Goal: Information Seeking & Learning: Learn about a topic

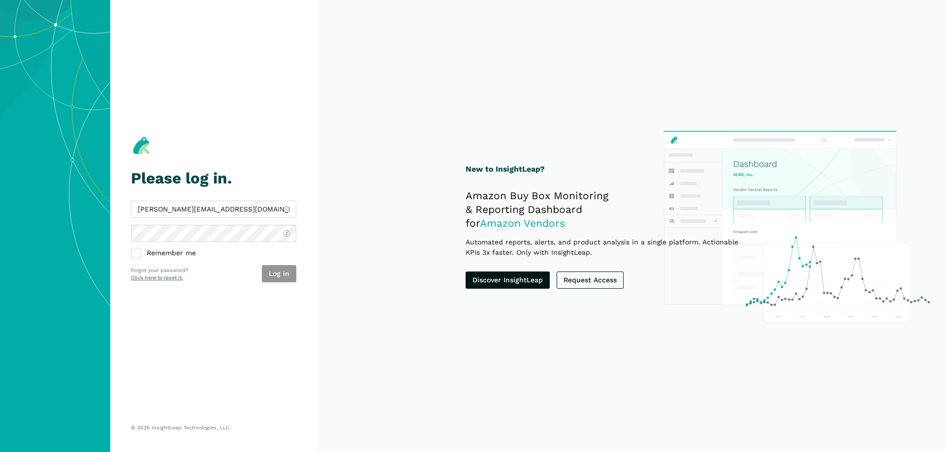
type input "[PERSON_NAME][EMAIL_ADDRESS][DOMAIN_NAME]"
click at [278, 269] on button "Log in" at bounding box center [279, 273] width 34 height 17
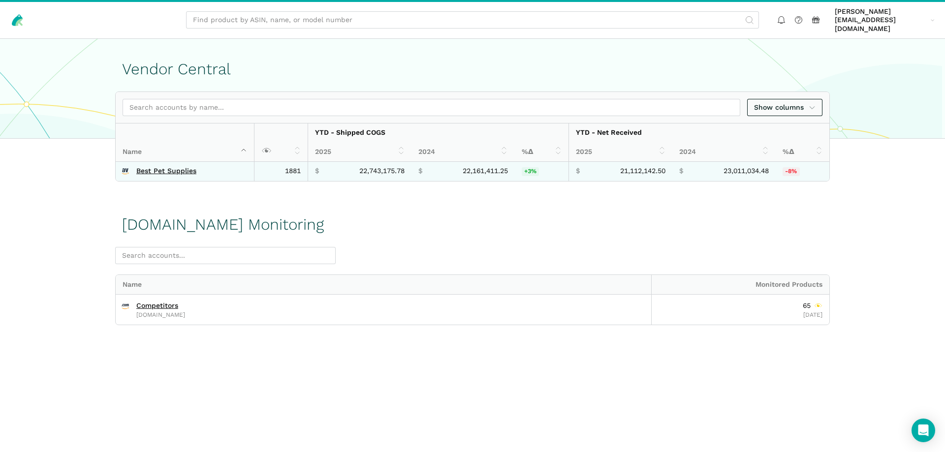
click at [157, 170] on td "Best Pet Supplies" at bounding box center [185, 172] width 139 height 20
click at [159, 167] on link "Best Pet Supplies" at bounding box center [166, 171] width 60 height 9
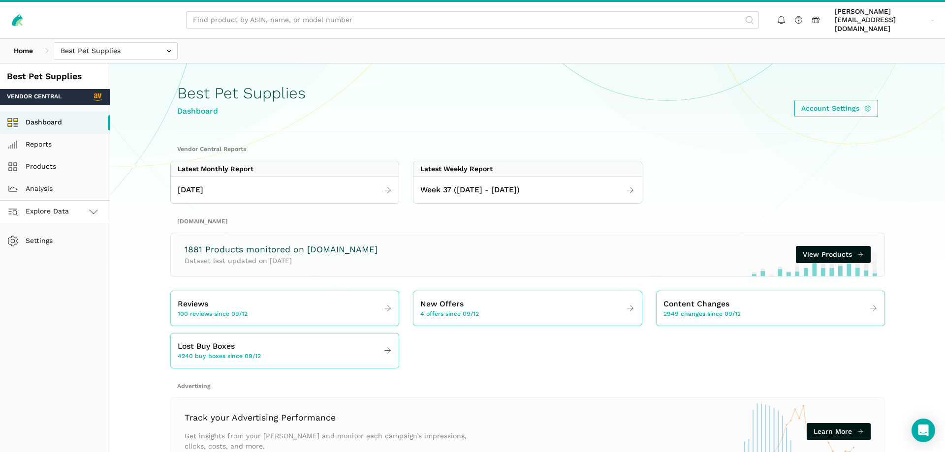
click at [46, 206] on span "Explore Data" at bounding box center [39, 212] width 59 height 12
click at [48, 223] on link "Vendor Central" at bounding box center [55, 234] width 110 height 22
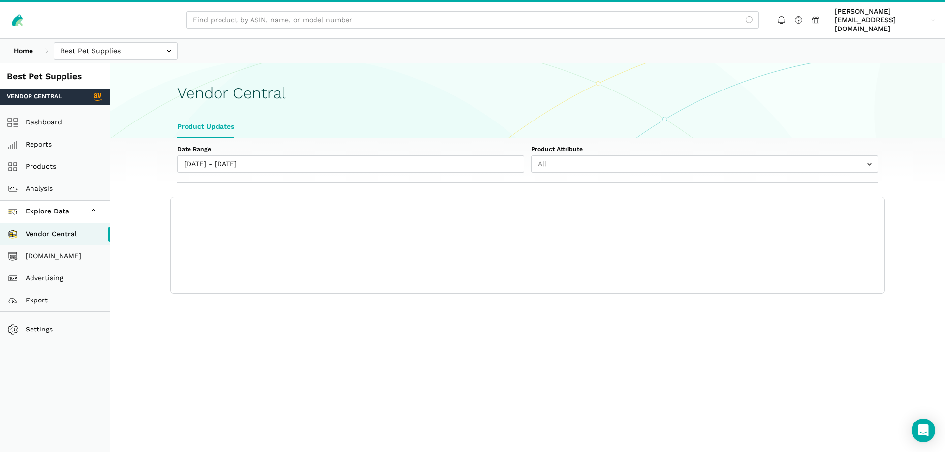
select select "25"
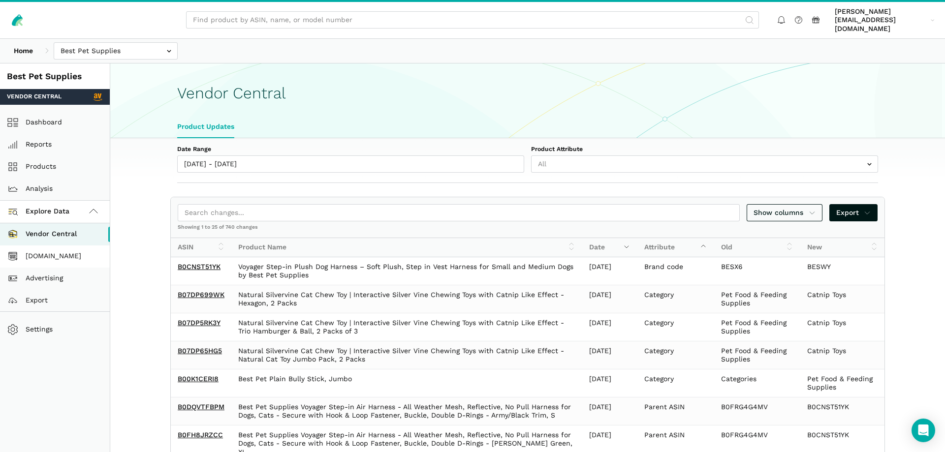
click at [42, 248] on link "[DOMAIN_NAME]" at bounding box center [55, 257] width 110 height 22
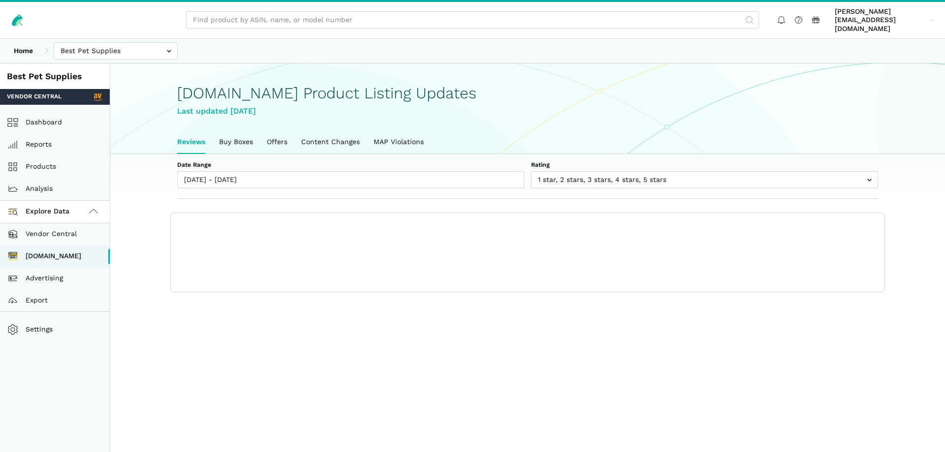
scroll to position [3, 0]
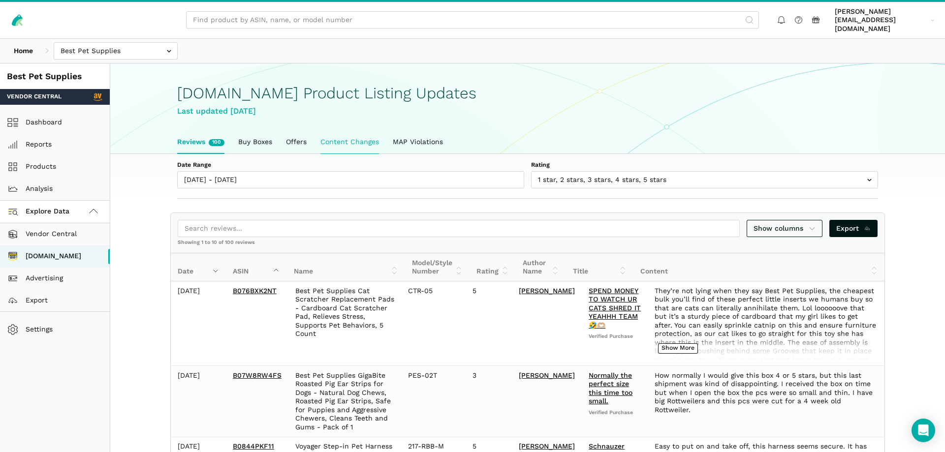
click at [347, 133] on link "Content Changes" at bounding box center [350, 142] width 72 height 23
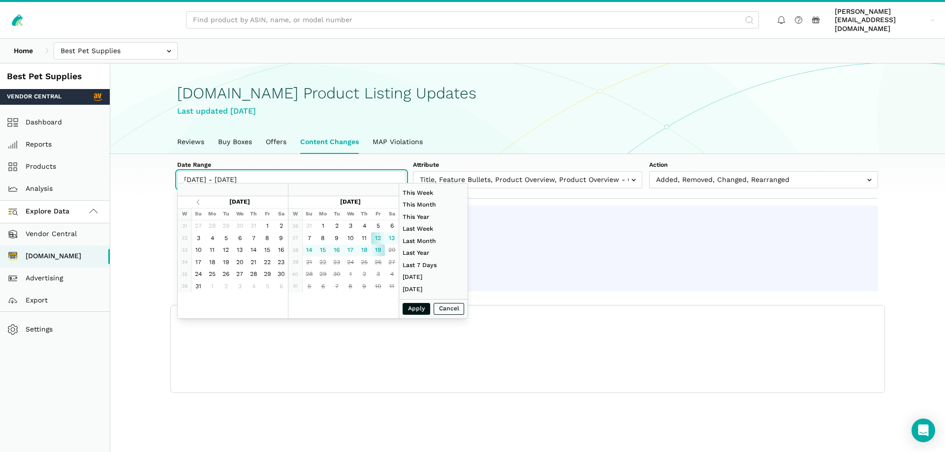
type input "09/12/2025"
type input "09/19/2025"
click at [332, 171] on input "09/12/2025 - 09/19/2025" at bounding box center [291, 179] width 229 height 17
type input "09/07/2025"
type input "09/13/2025"
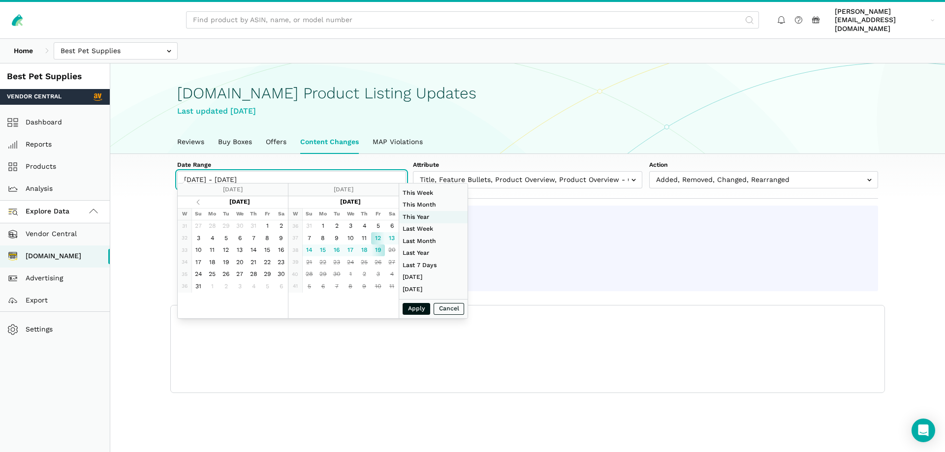
type input "01/01/2025"
type input "09/19/2025"
type input "09/01/2025"
click at [443, 207] on li "This Month" at bounding box center [433, 205] width 68 height 12
type input "09/01/2025 - 09/19/2025"
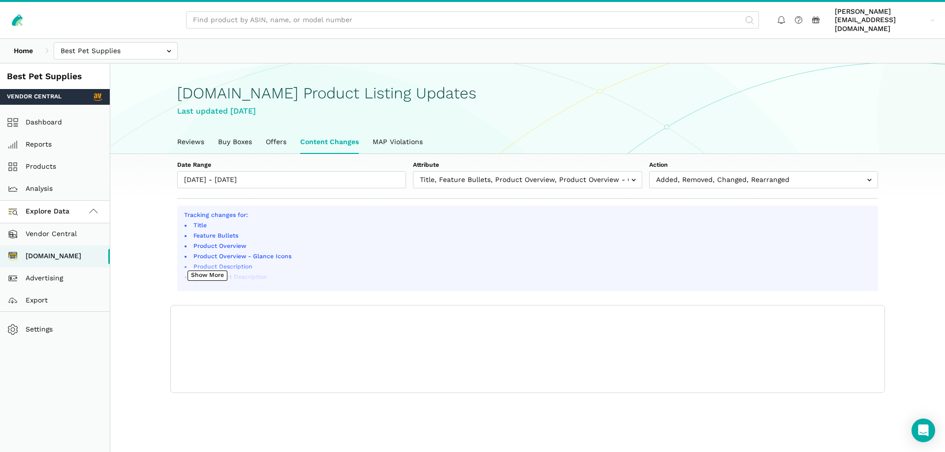
scroll to position [3, 0]
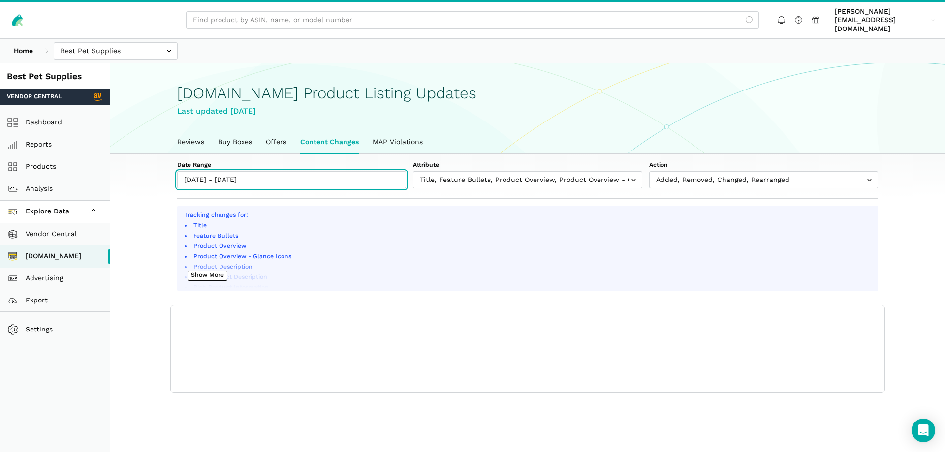
type input "[DATE]"
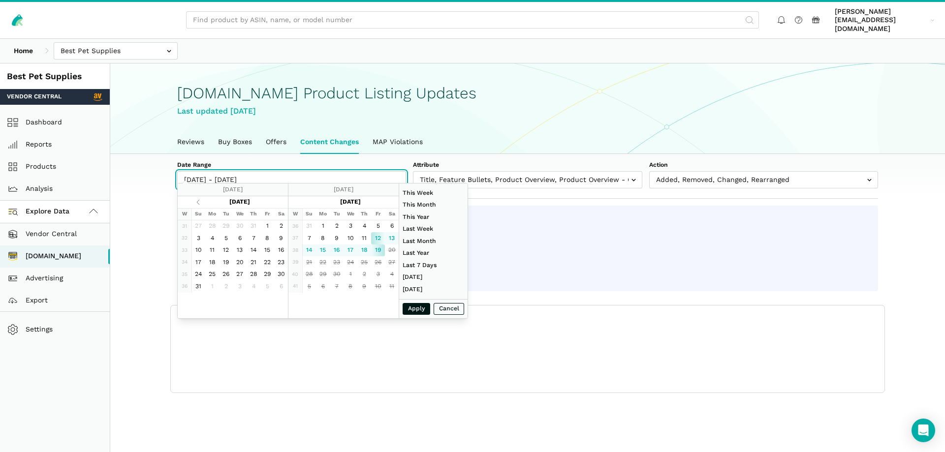
click at [300, 171] on input "[DATE] - [DATE]" at bounding box center [291, 179] width 229 height 17
type input "[DATE]"
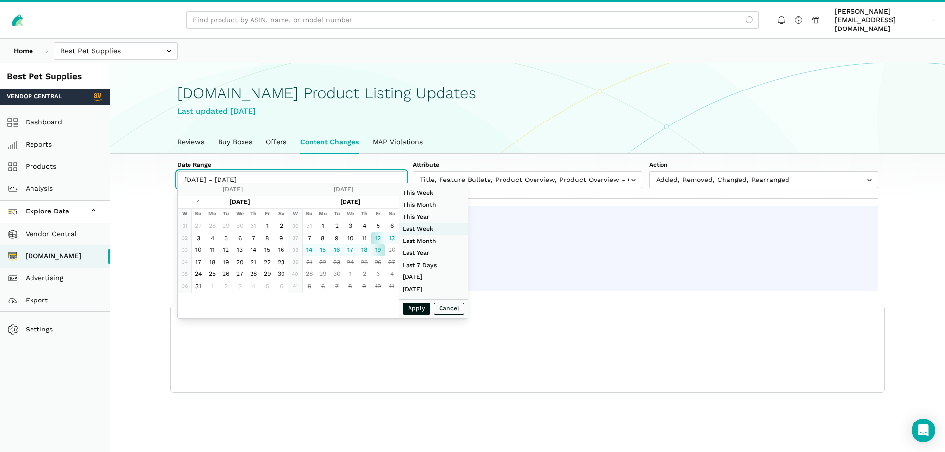
type input "[DATE]"
type input "08/01/2025"
type input "08/31/2025"
click at [434, 239] on li "Last Month" at bounding box center [433, 241] width 68 height 12
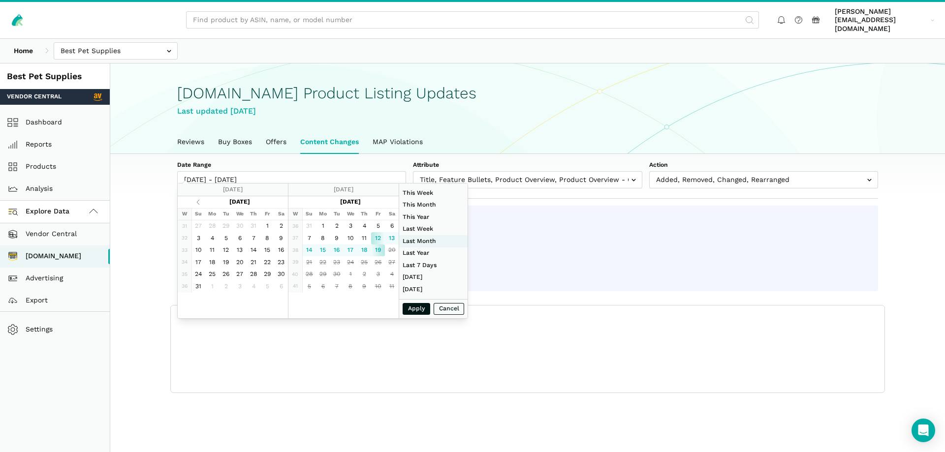
type input "08/01/2025 - 08/31/2025"
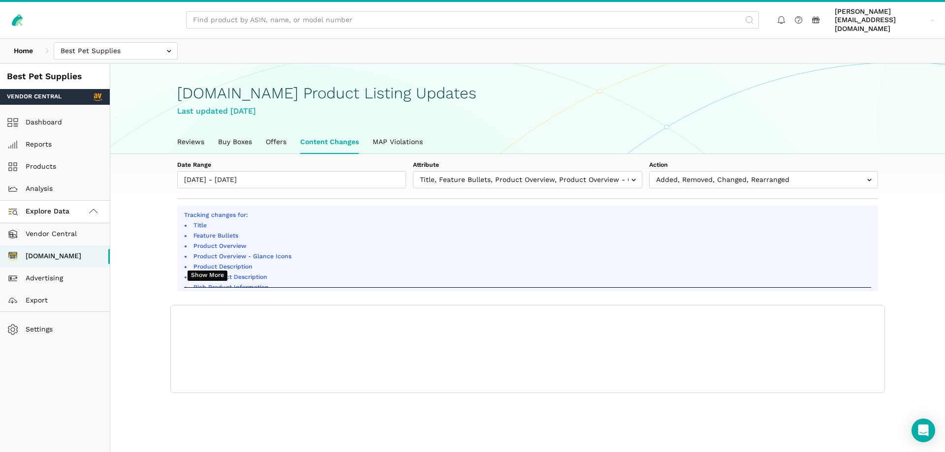
click at [213, 271] on button "Show More" at bounding box center [208, 276] width 40 height 10
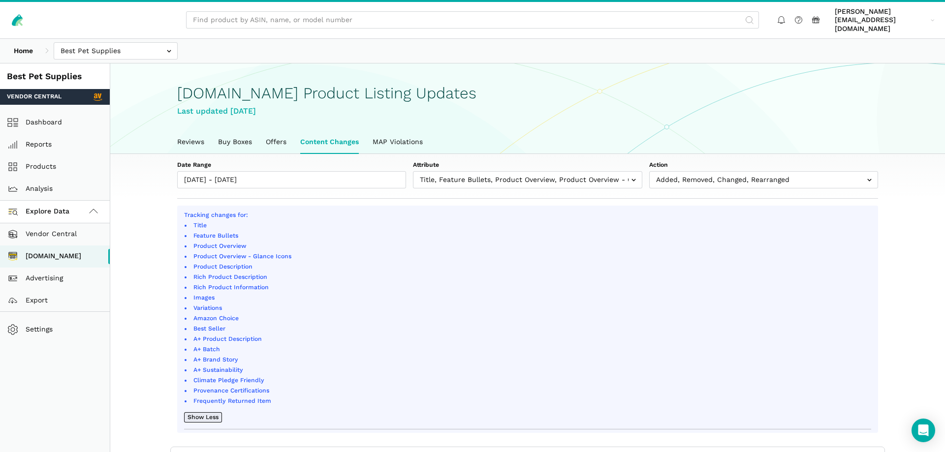
scroll to position [120, 0]
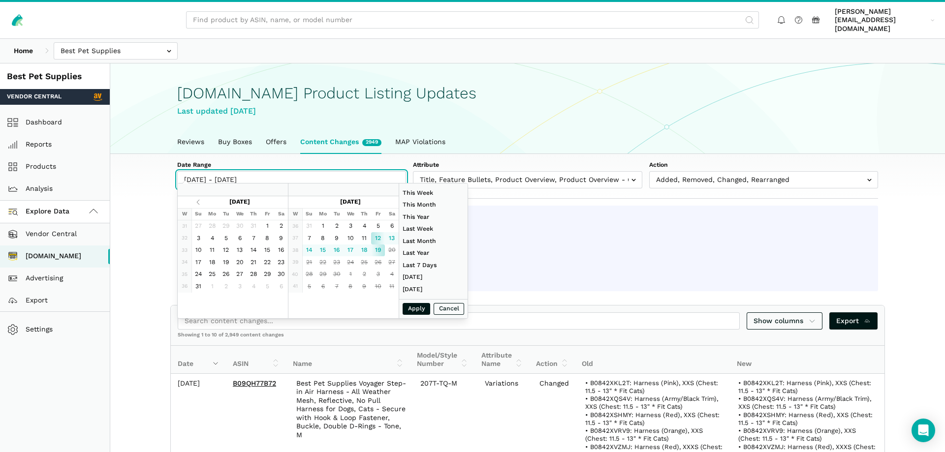
type input "[DATE]"
click at [352, 177] on input "[DATE] - [DATE]" at bounding box center [291, 179] width 229 height 17
type input "09/07/2025"
type input "09/13/2025"
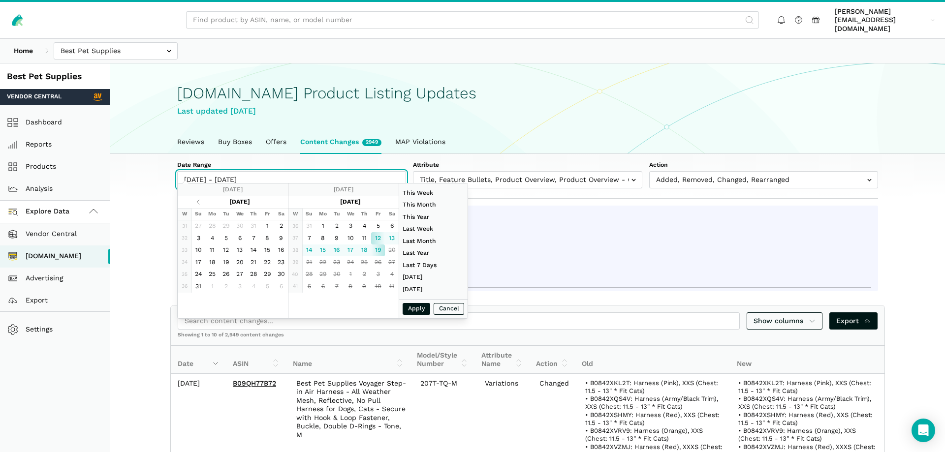
type input "08/01/2025"
type input "08/31/2025"
type input "09/12/2025"
type input "09/19/2025"
click at [801, 134] on ul "Reviews Buy Boxes Offers Content Changes 2949 MAP Violations" at bounding box center [527, 142] width 715 height 23
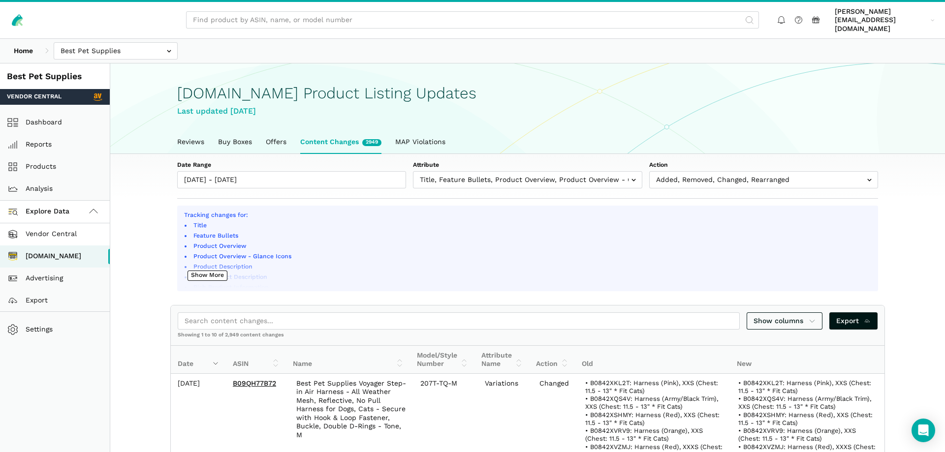
click at [37, 224] on link "Vendor Central" at bounding box center [55, 234] width 110 height 22
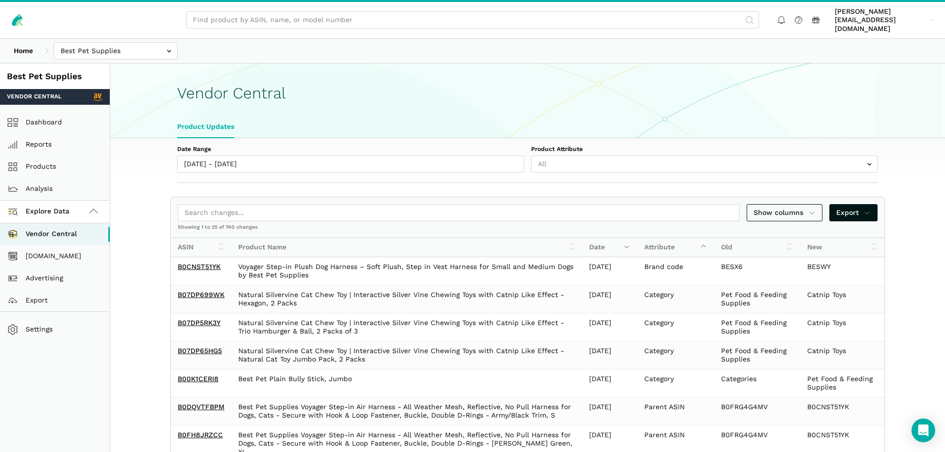
select select "25"
click at [73, 134] on link "Reports" at bounding box center [55, 145] width 110 height 22
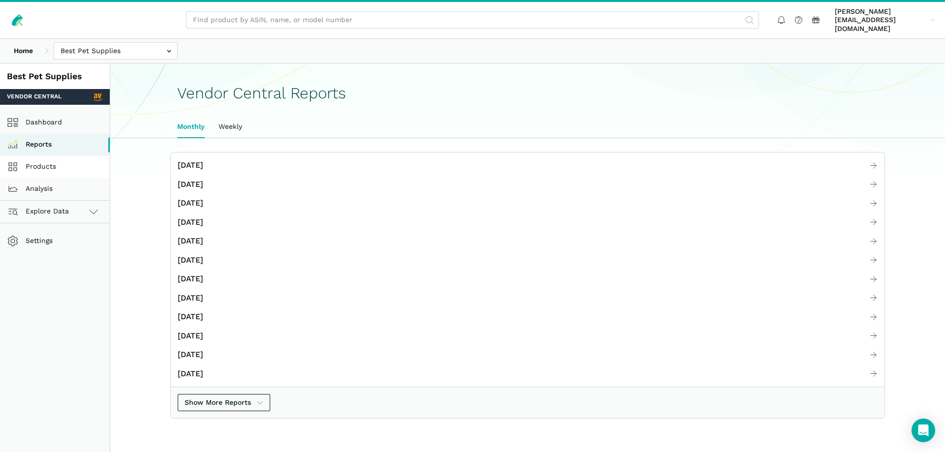
click at [44, 156] on link "Products" at bounding box center [55, 167] width 110 height 22
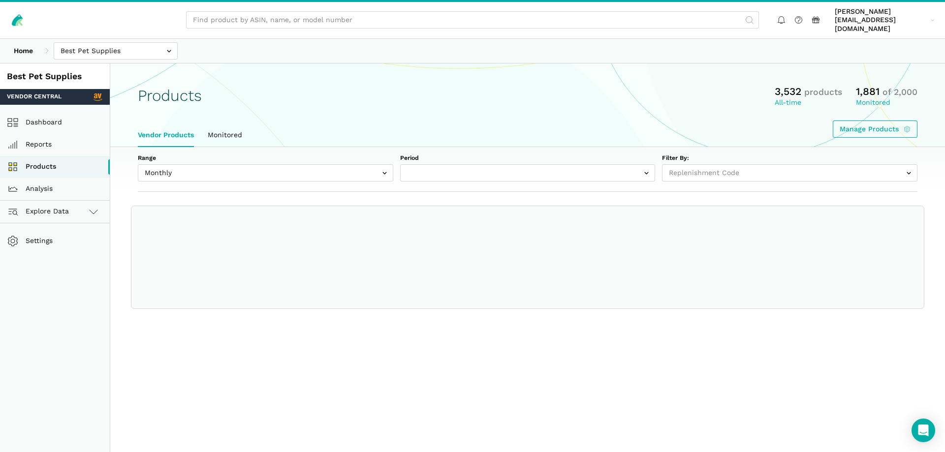
select select
select select "Monthly|[DATE]"
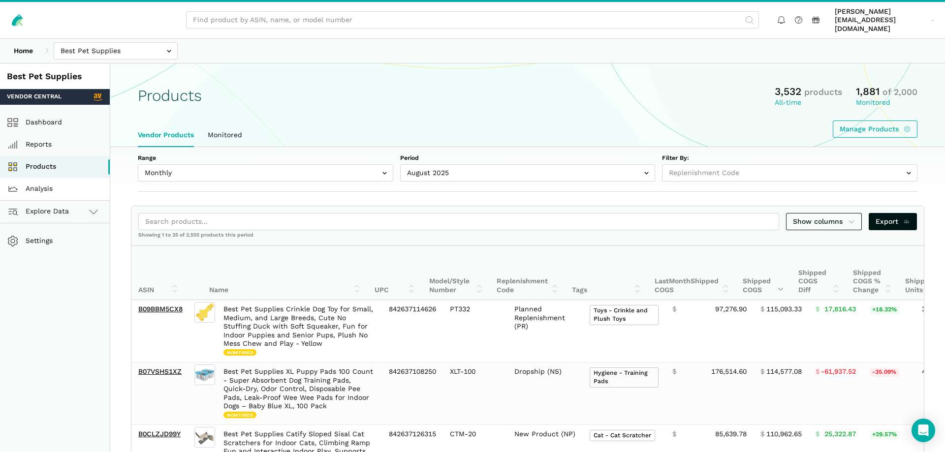
click at [80, 178] on link "Analysis" at bounding box center [55, 189] width 110 height 22
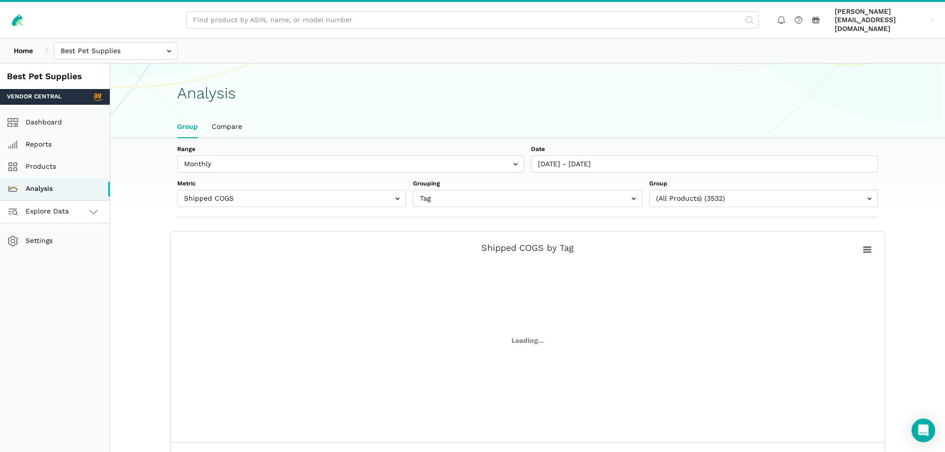
scroll to position [3, 0]
select select "(All Products)"
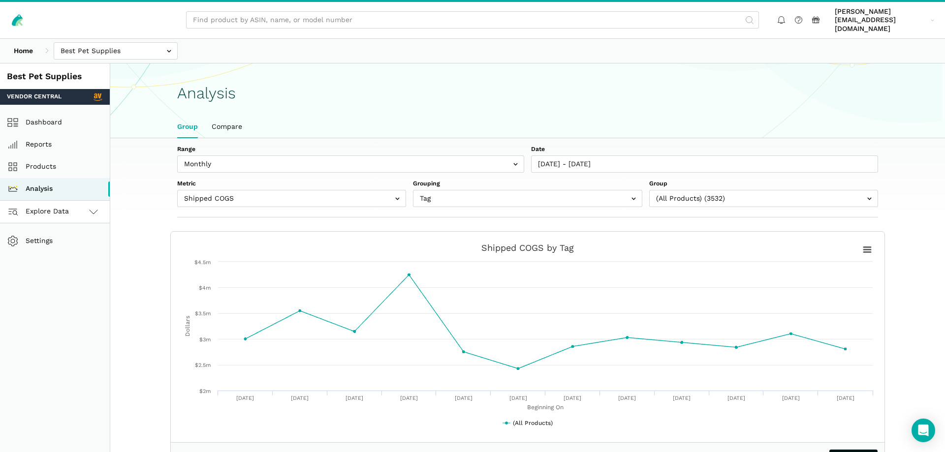
click at [63, 208] on span "Explore Data" at bounding box center [39, 212] width 59 height 12
click at [61, 223] on link "Vendor Central" at bounding box center [55, 234] width 110 height 22
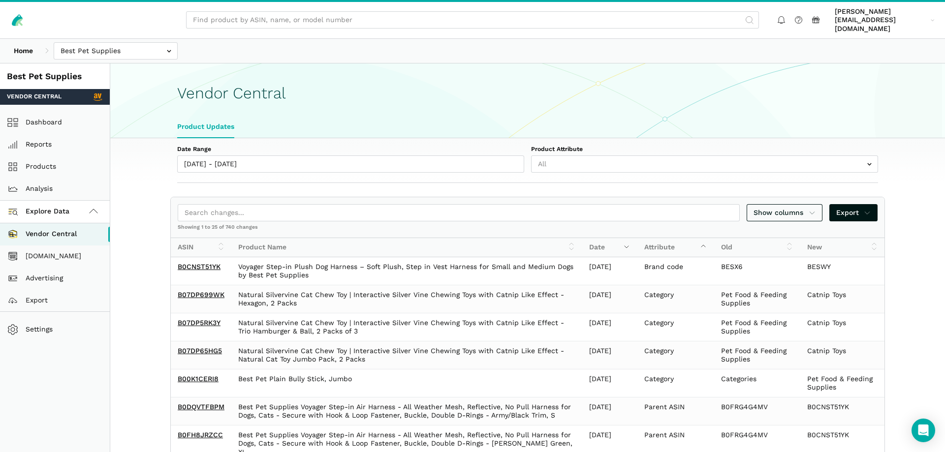
select select "25"
click at [81, 246] on link "[DOMAIN_NAME]" at bounding box center [55, 257] width 110 height 22
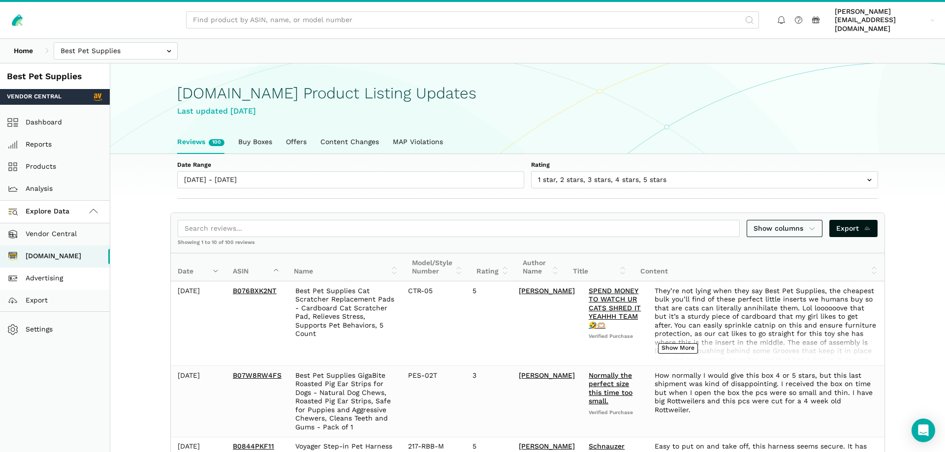
click at [27, 268] on link "Advertising" at bounding box center [55, 279] width 110 height 22
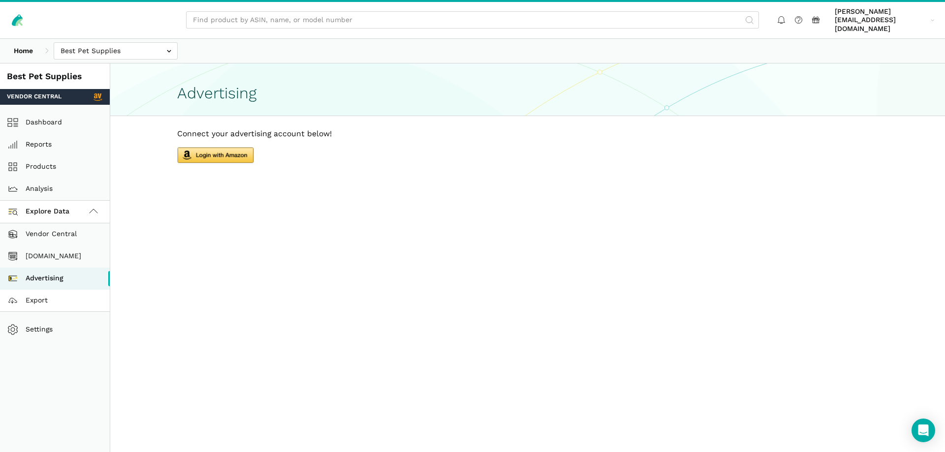
click at [40, 290] on link "Export" at bounding box center [55, 301] width 110 height 22
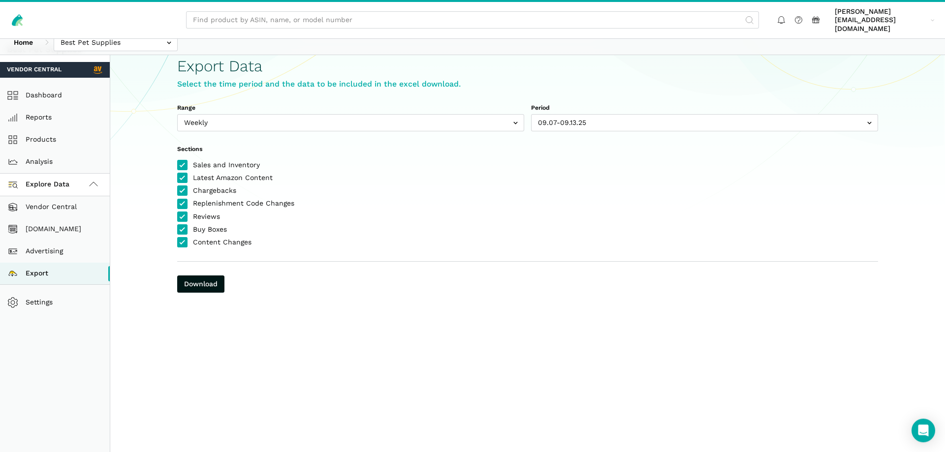
scroll to position [55, 0]
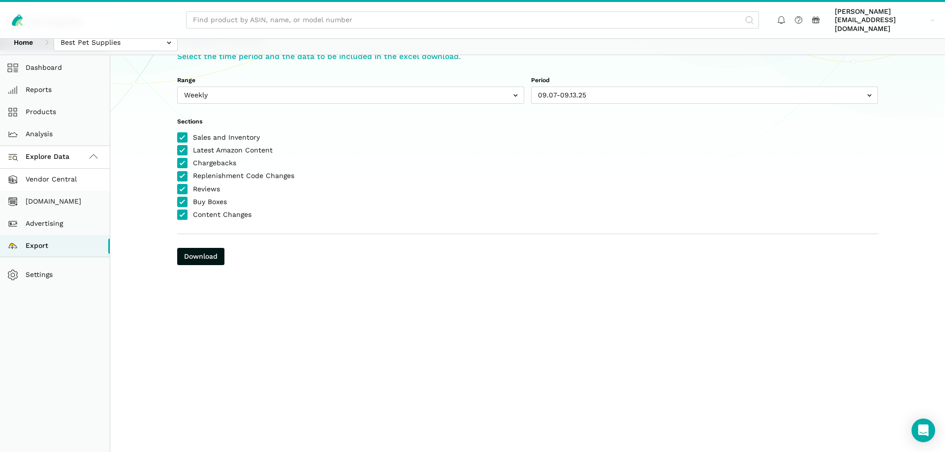
click at [73, 177] on link "Vendor Central" at bounding box center [55, 180] width 110 height 22
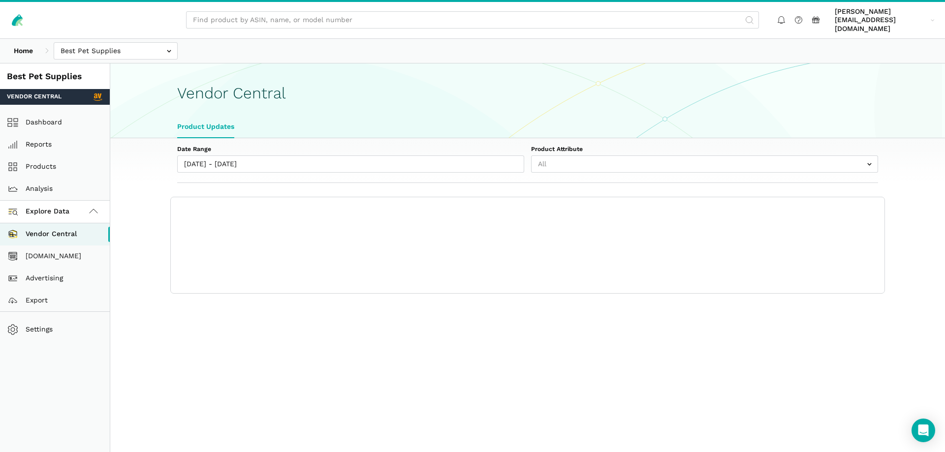
select select "25"
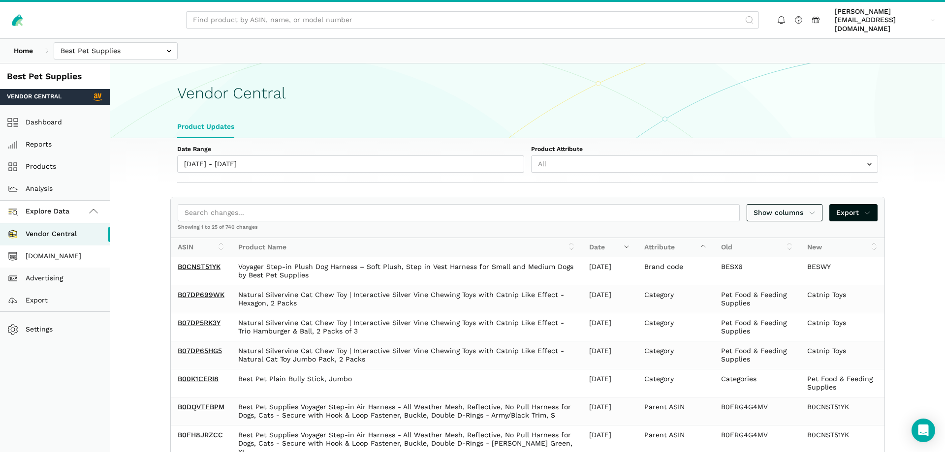
click at [47, 246] on link "[DOMAIN_NAME]" at bounding box center [55, 257] width 110 height 22
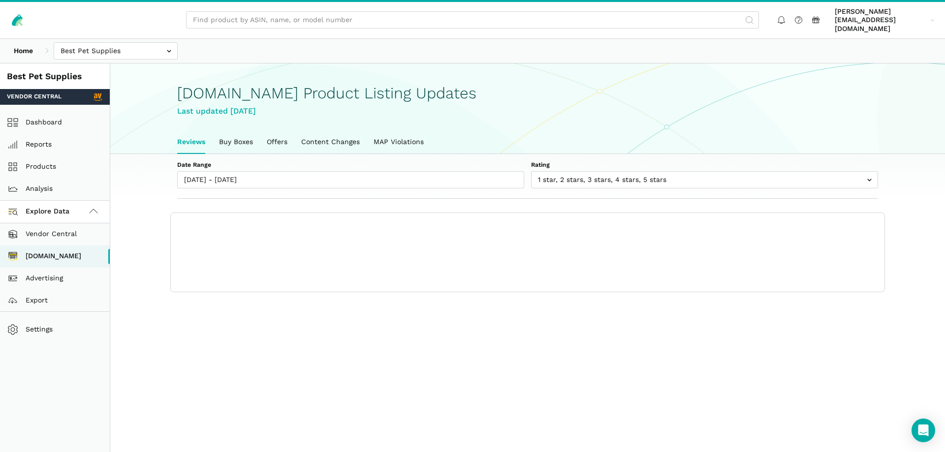
scroll to position [3, 0]
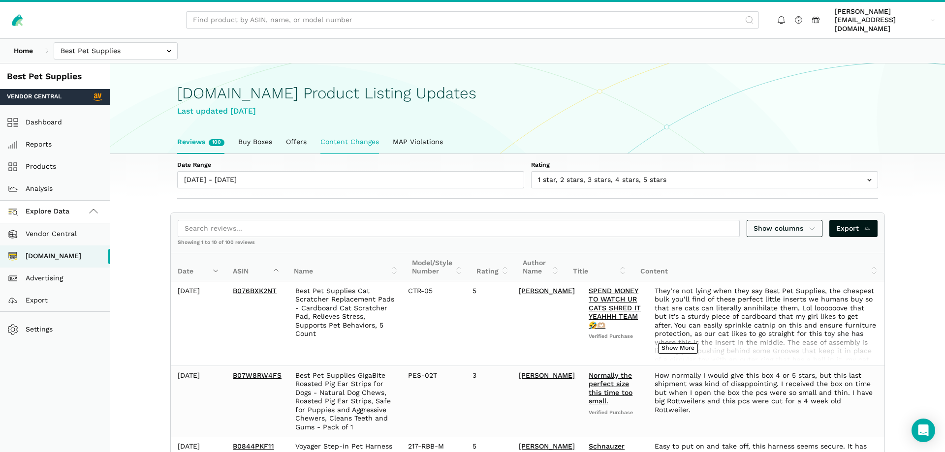
click at [357, 131] on link "Content Changes" at bounding box center [350, 142] width 72 height 23
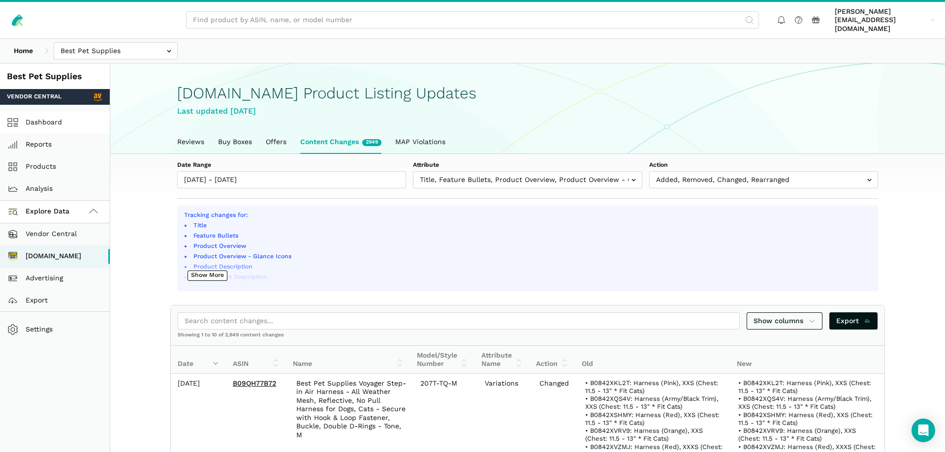
click at [99, 117] on link "Dashboard" at bounding box center [55, 123] width 110 height 22
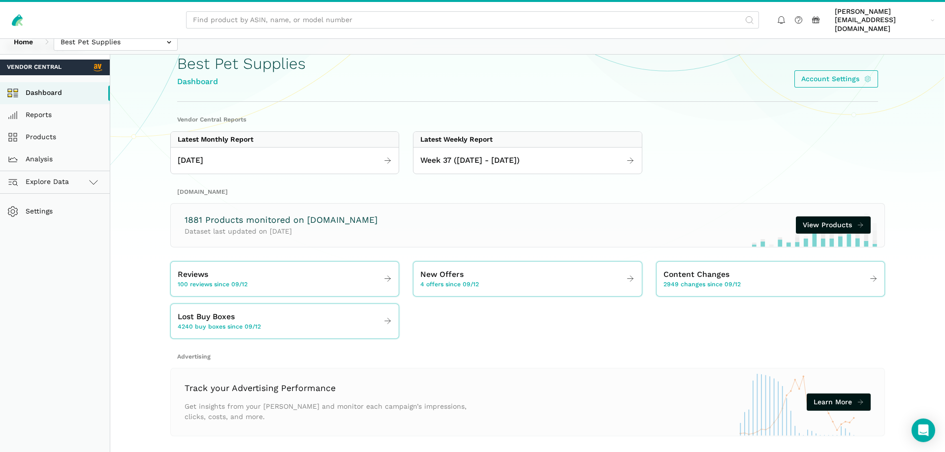
scroll to position [55, 0]
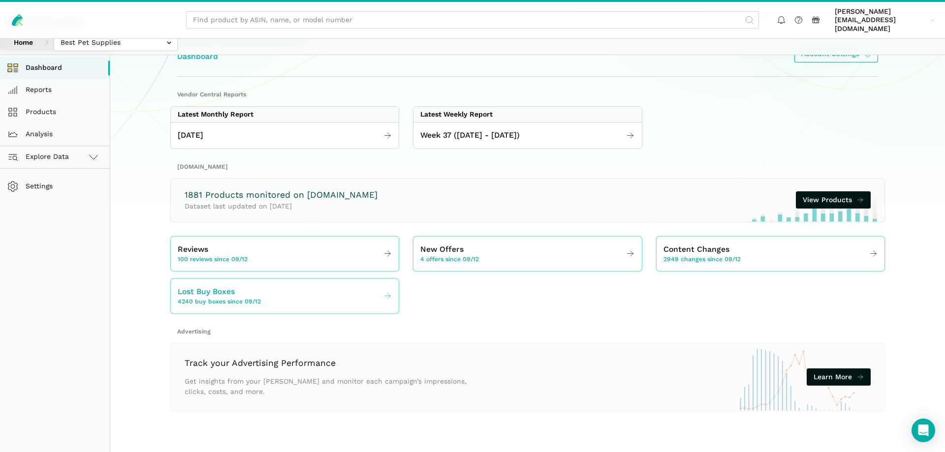
click at [269, 286] on link "Lost Buy Boxes 4240 buy boxes since 09/12" at bounding box center [285, 297] width 228 height 28
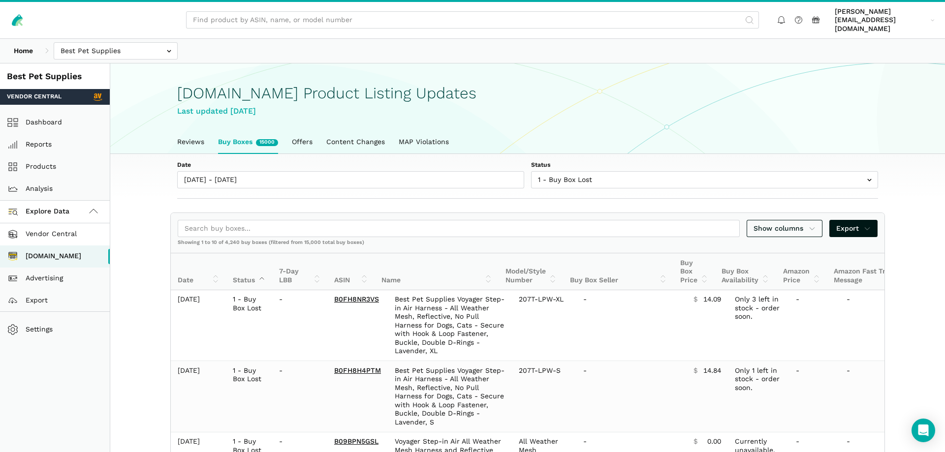
click at [43, 229] on link "Vendor Central" at bounding box center [55, 234] width 110 height 22
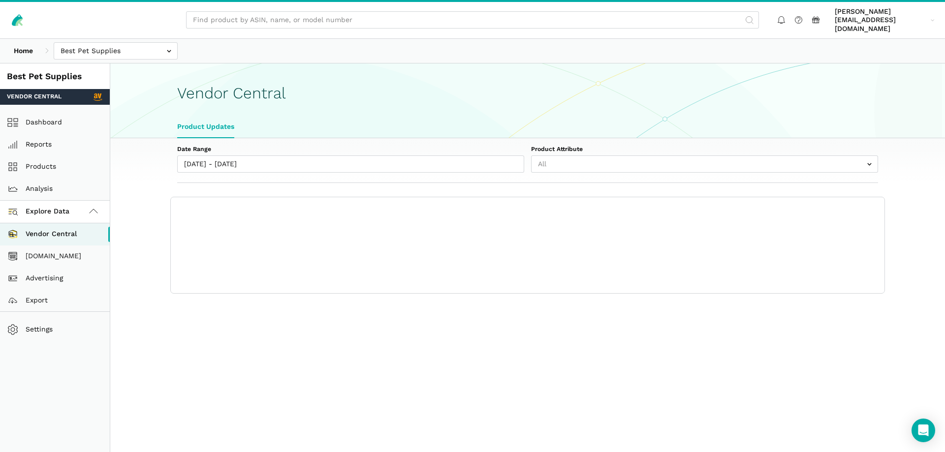
select select "25"
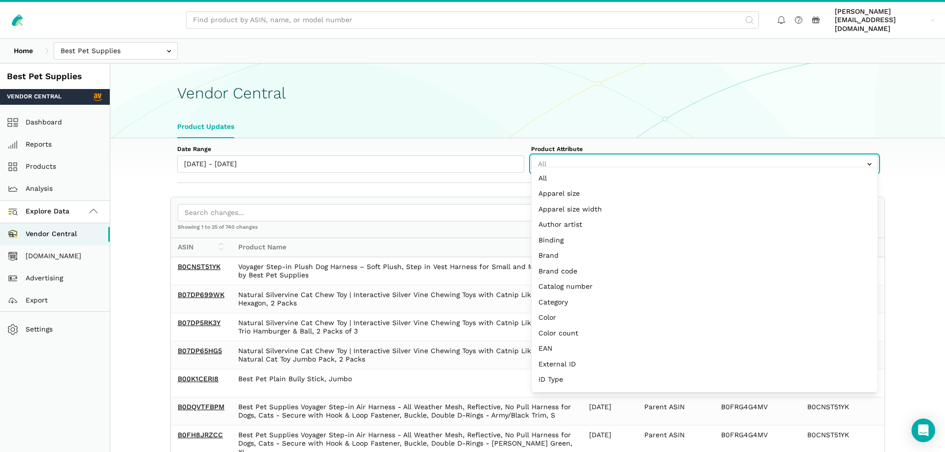
click at [557, 156] on input "text" at bounding box center [704, 164] width 347 height 17
click at [432, 224] on div "Showing 1 to 25 of 740 changes" at bounding box center [528, 231] width 714 height 14
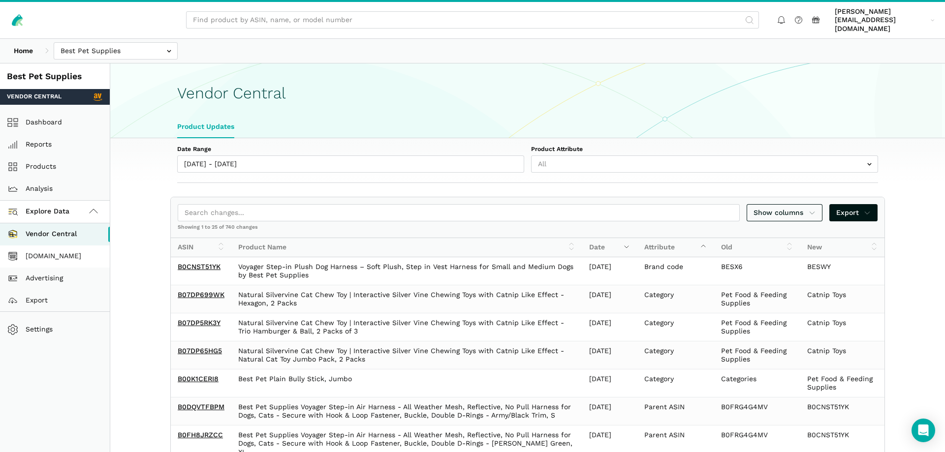
click at [82, 253] on link "[DOMAIN_NAME]" at bounding box center [55, 257] width 110 height 22
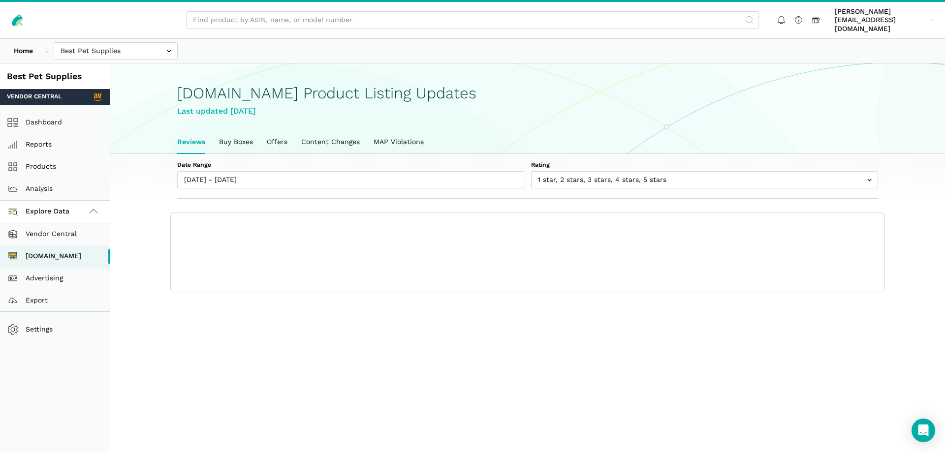
scroll to position [3, 0]
